Goal: Obtain resource: Obtain resource

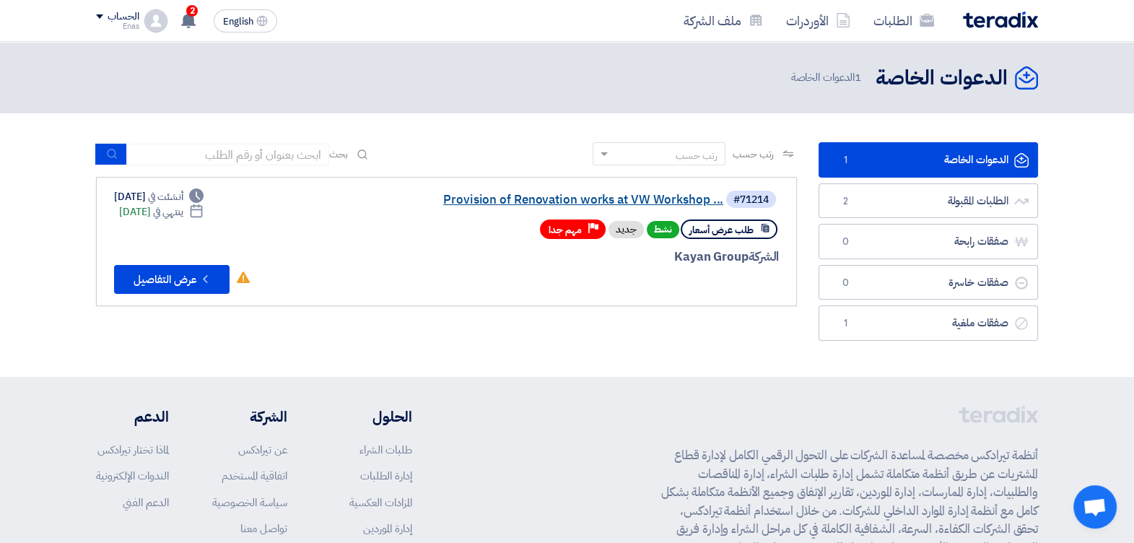
click at [469, 195] on link "Provision of Renovation works at VW Workshop ..." at bounding box center [578, 199] width 289 height 13
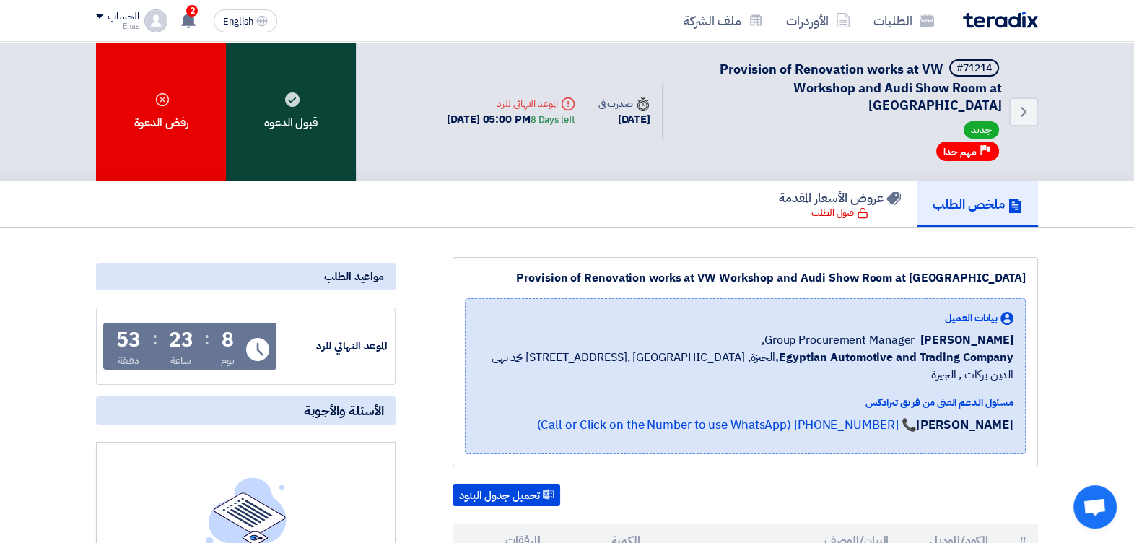
click at [292, 97] on div "قبول الدعوه" at bounding box center [291, 111] width 130 height 139
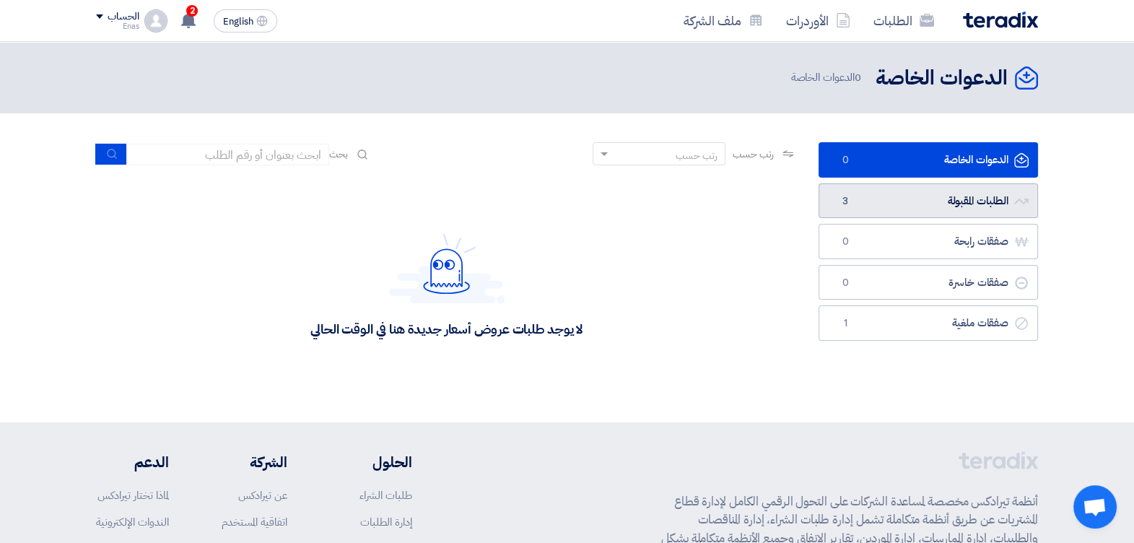
click at [832, 206] on link "الطلبات المقبولة الطلبات المقبولة 3" at bounding box center [927, 200] width 219 height 35
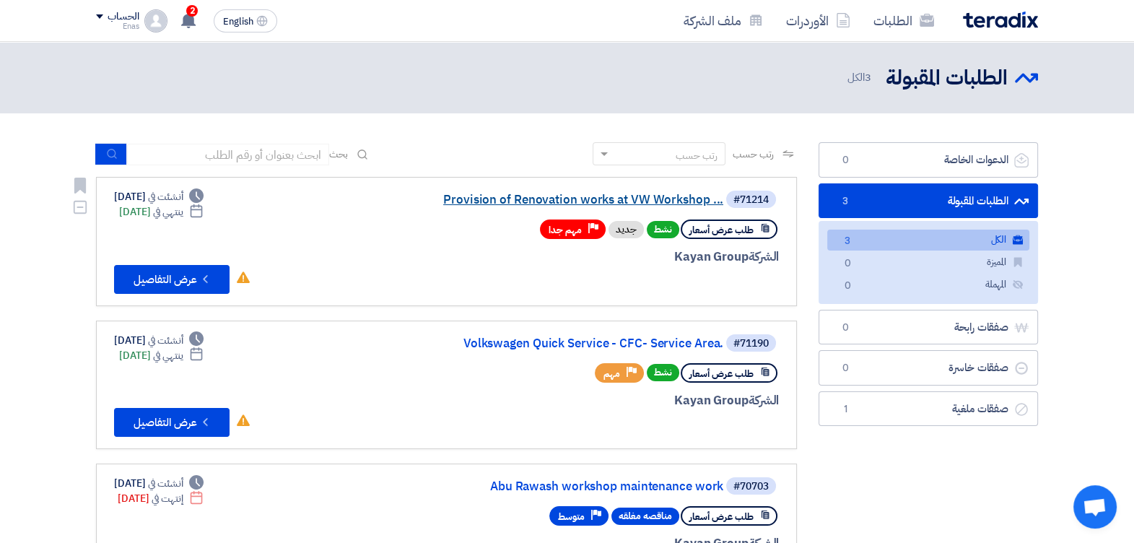
click at [682, 195] on link "Provision of Renovation works at VW Workshop ..." at bounding box center [578, 199] width 289 height 13
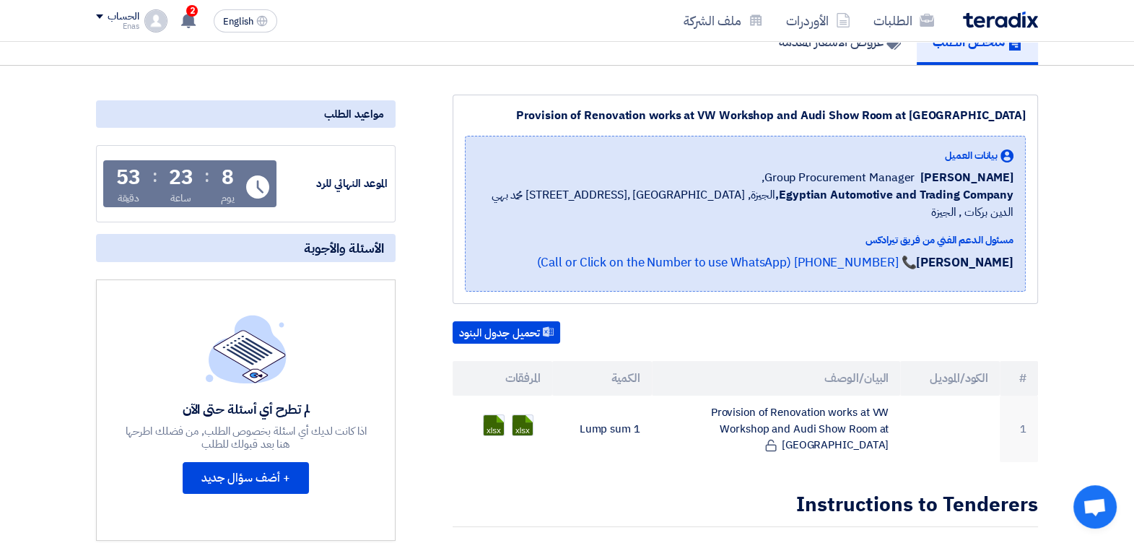
scroll to position [180, 0]
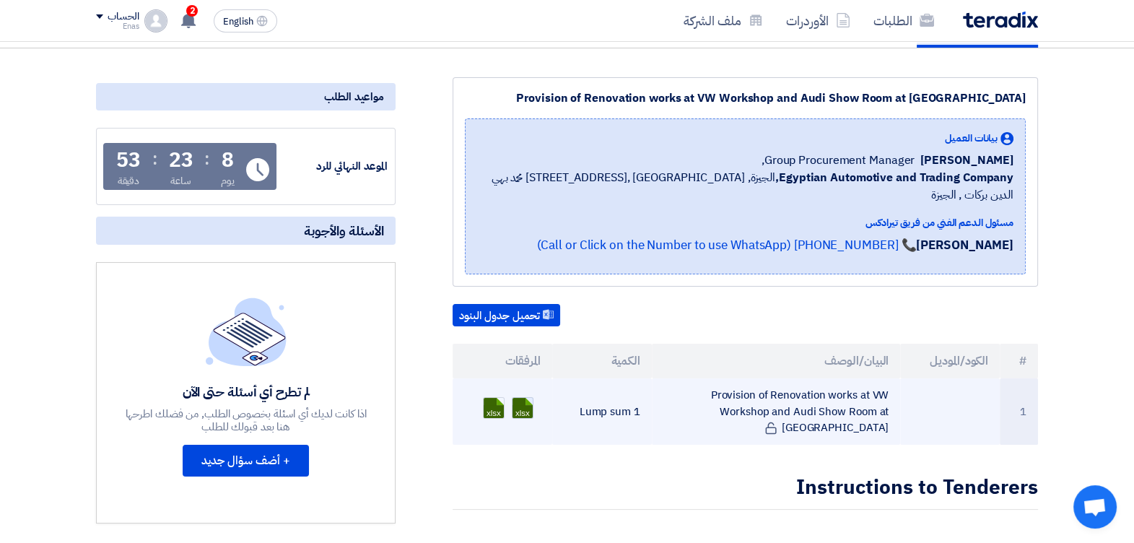
click at [527, 398] on link at bounding box center [569, 441] width 115 height 87
click at [497, 398] on link at bounding box center [541, 441] width 115 height 87
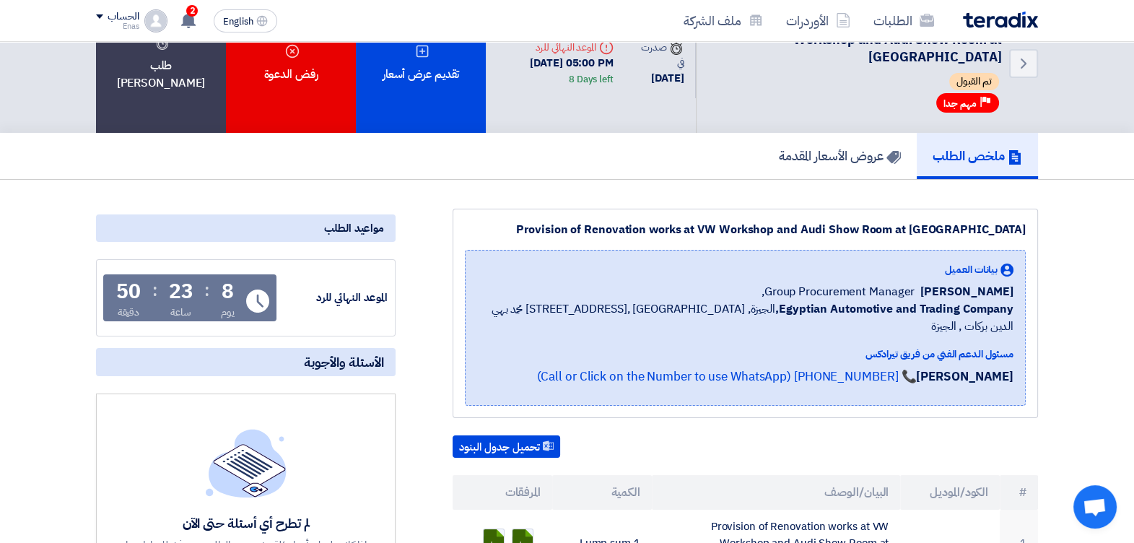
scroll to position [51, 0]
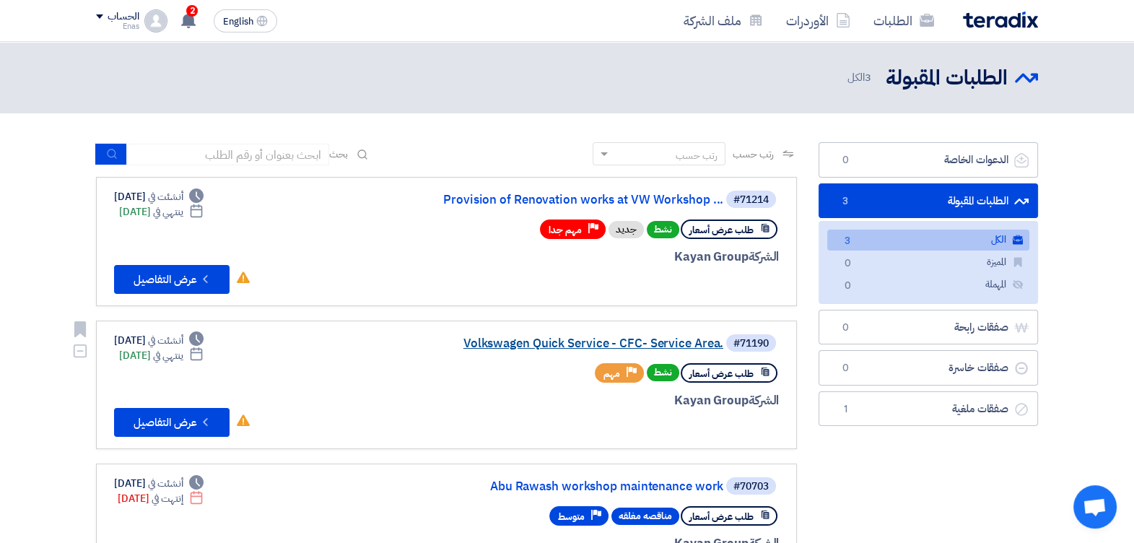
click at [499, 343] on link "Volkswagen Quick Service - CFC- Service Area." at bounding box center [578, 343] width 289 height 13
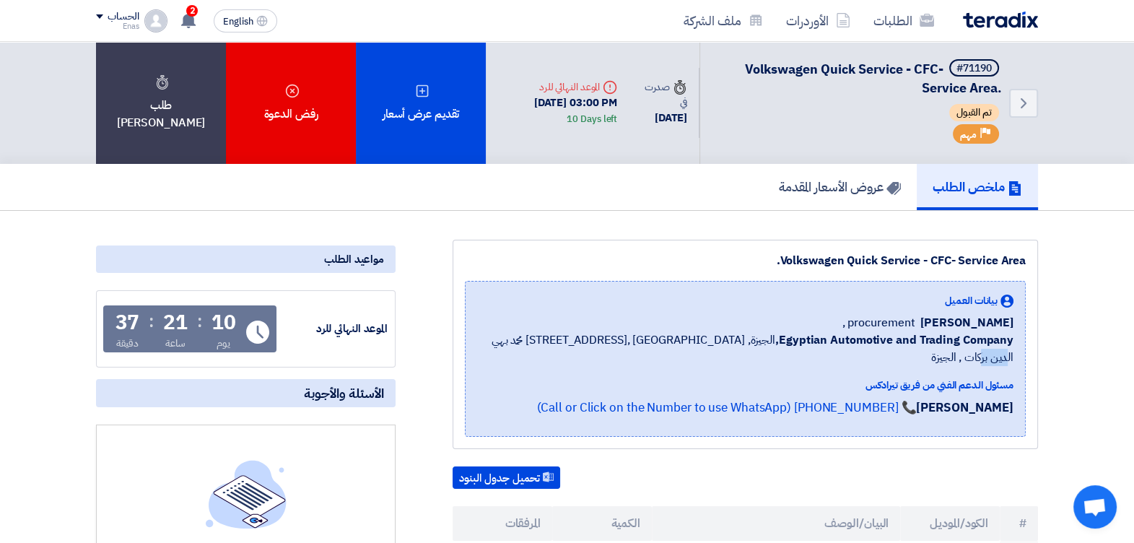
drag, startPoint x: 545, startPoint y: 337, endPoint x: 519, endPoint y: 339, distance: 26.1
click at [519, 339] on div "بيانات العميل [PERSON_NAME] procurement , Egyptian Automotive and Trading Compa…" at bounding box center [745, 359] width 561 height 156
drag, startPoint x: 519, startPoint y: 339, endPoint x: 433, endPoint y: 294, distance: 97.2
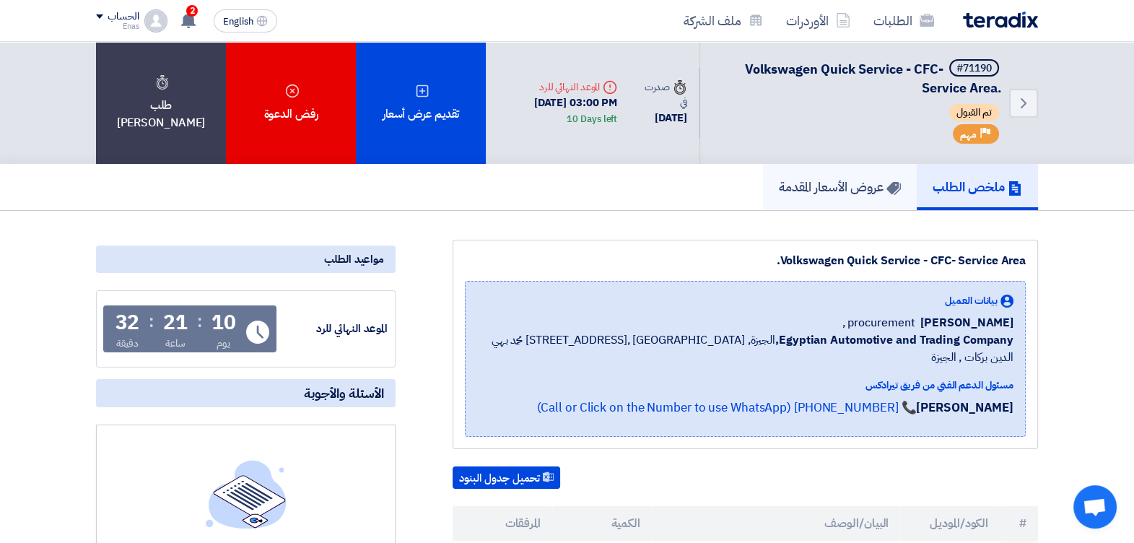
click at [826, 183] on h5 "عروض الأسعار المقدمة" at bounding box center [840, 186] width 122 height 17
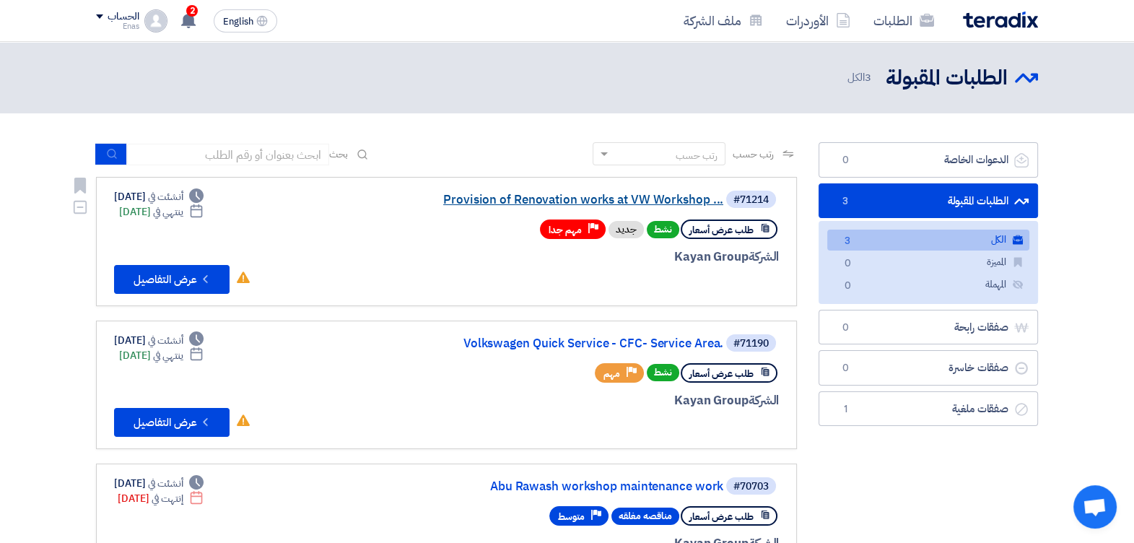
click at [465, 204] on link "Provision of Renovation works at VW Workshop ..." at bounding box center [578, 199] width 289 height 13
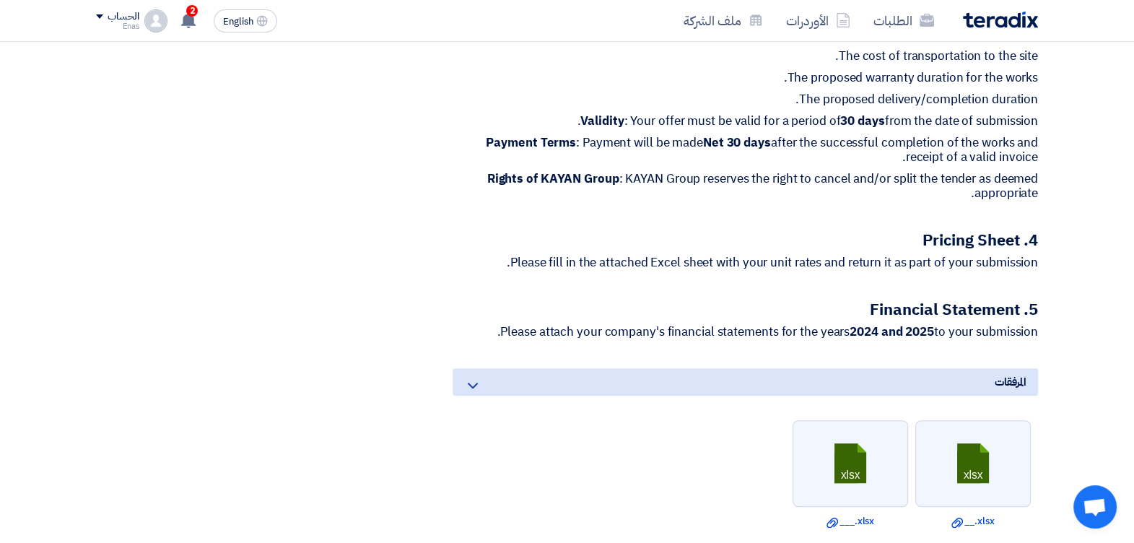
scroll to position [1217, 0]
